Goal: Find specific page/section: Find specific page/section

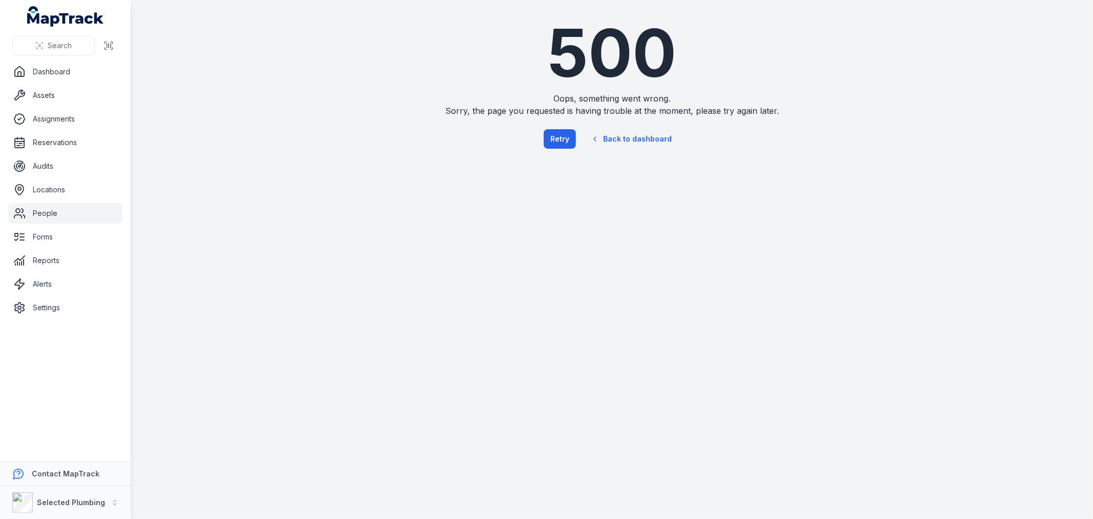
click at [40, 208] on link "People" at bounding box center [65, 213] width 114 height 20
click at [61, 213] on link "People" at bounding box center [65, 213] width 114 height 20
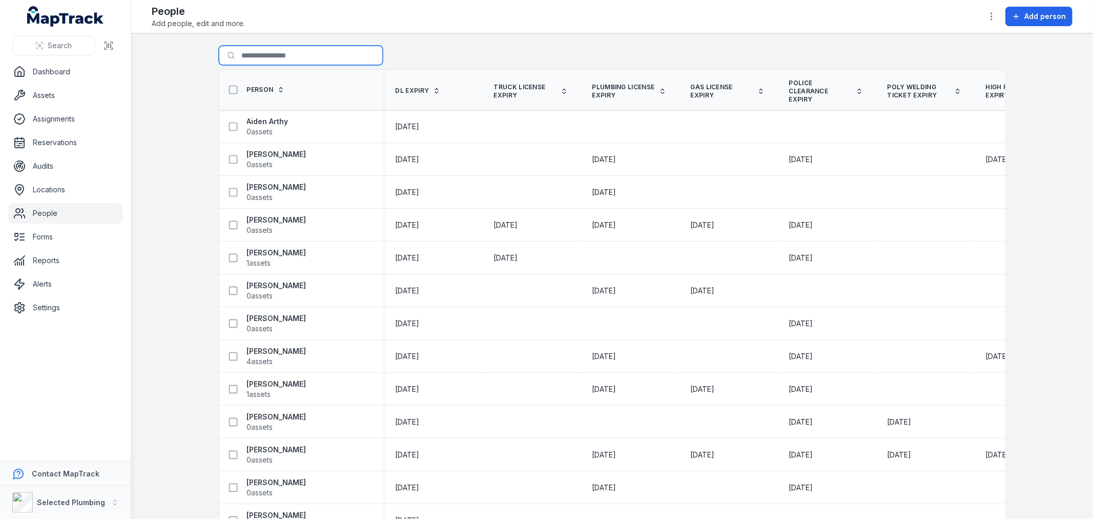
click at [259, 52] on input "Search for people" at bounding box center [301, 55] width 164 height 19
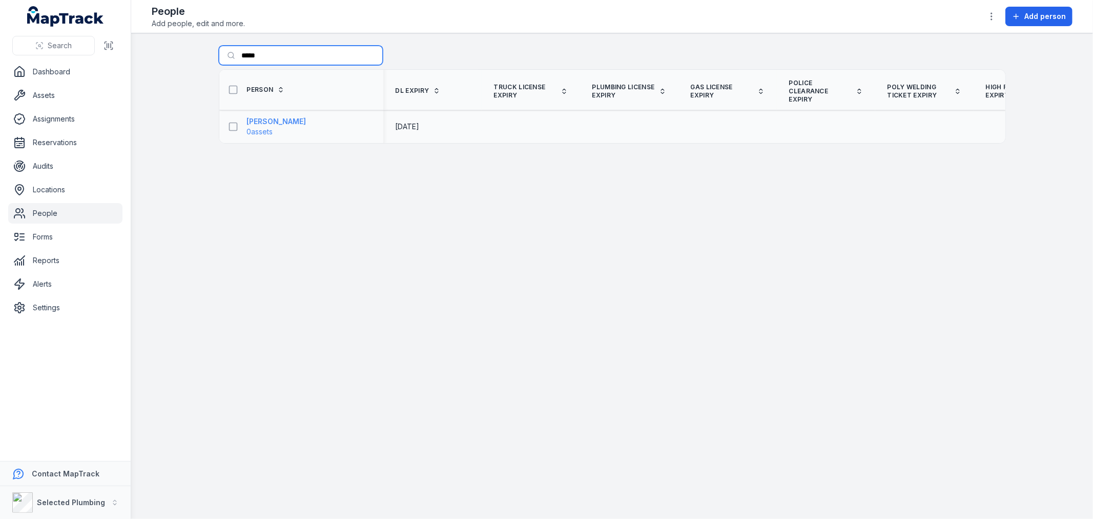
type input "*****"
click at [277, 128] on span "0 assets" at bounding box center [276, 132] width 59 height 10
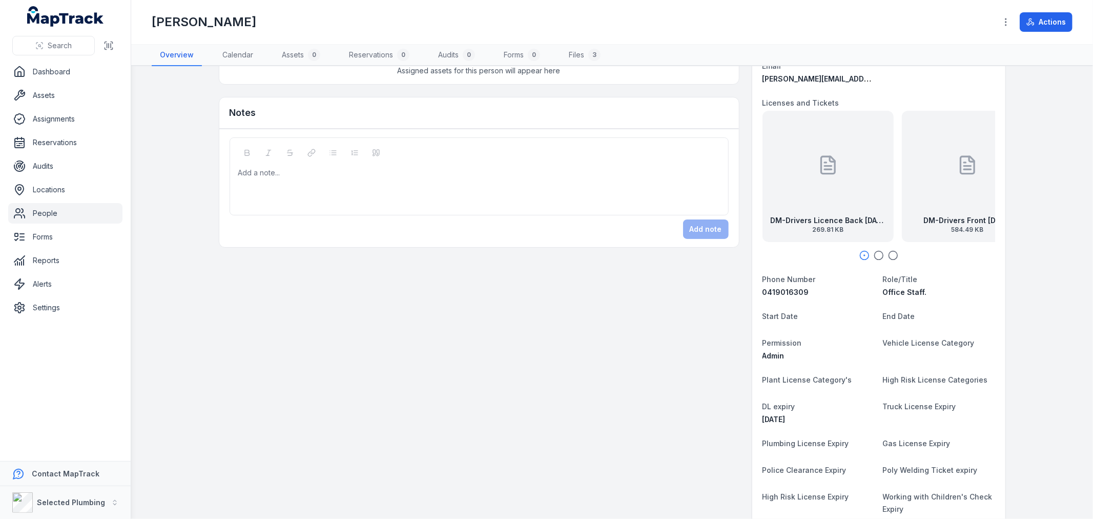
scroll to position [114, 0]
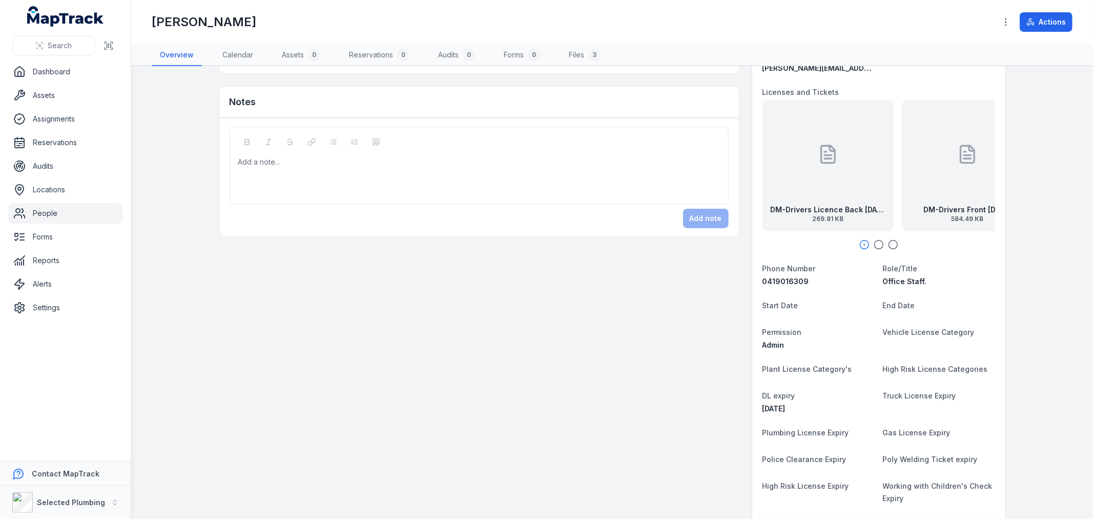
click at [923, 205] on strong "DM-Drivers Front [DATE]" at bounding box center [967, 209] width 88 height 10
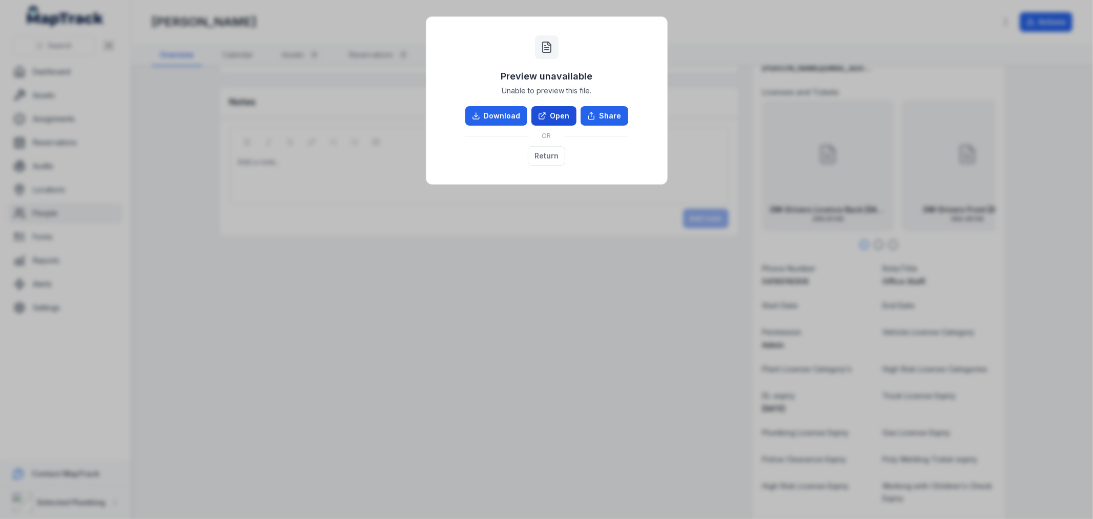
click at [550, 116] on link "Open" at bounding box center [553, 115] width 45 height 19
